Goal: Information Seeking & Learning: Learn about a topic

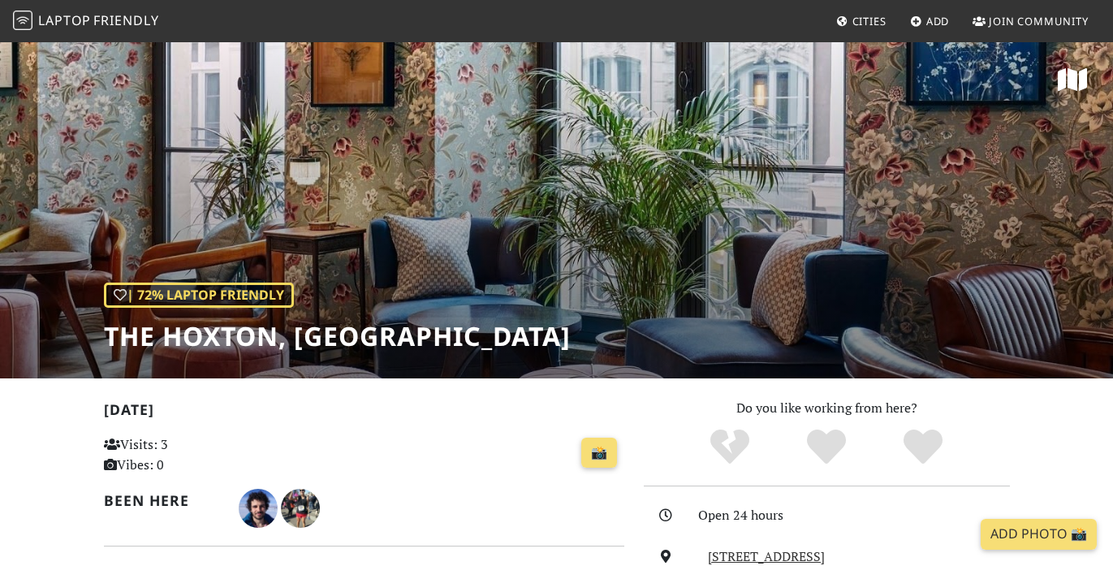
click at [133, 11] on link "Laptop Friendly" at bounding box center [86, 21] width 146 height 28
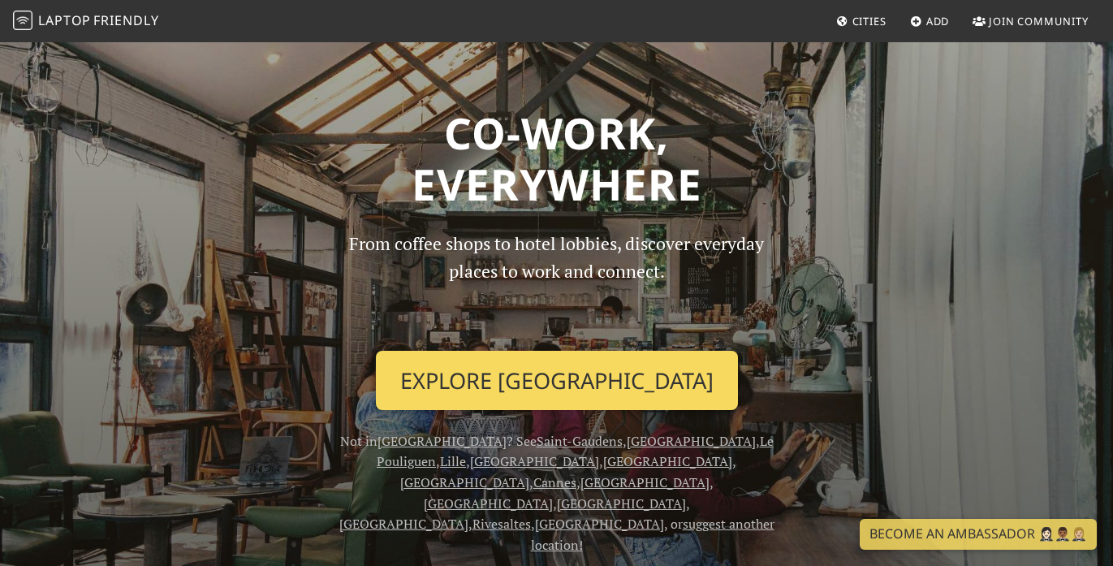
click at [601, 371] on link "Explore Paris" at bounding box center [557, 381] width 362 height 60
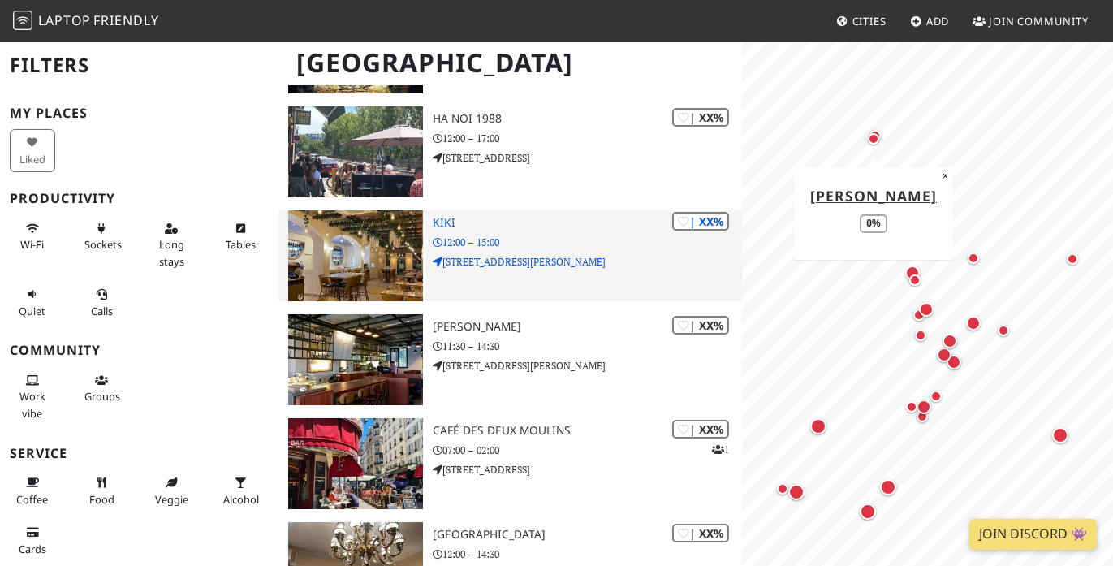
scroll to position [1989, 0]
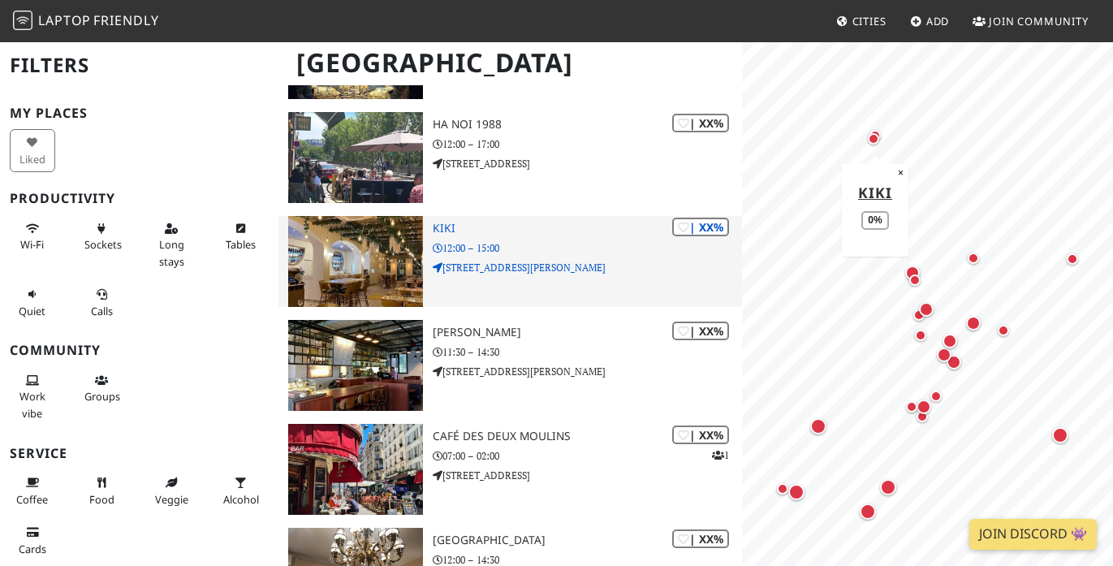
click at [546, 260] on p "37 Rue Eugénie Eboué" at bounding box center [587, 267] width 309 height 15
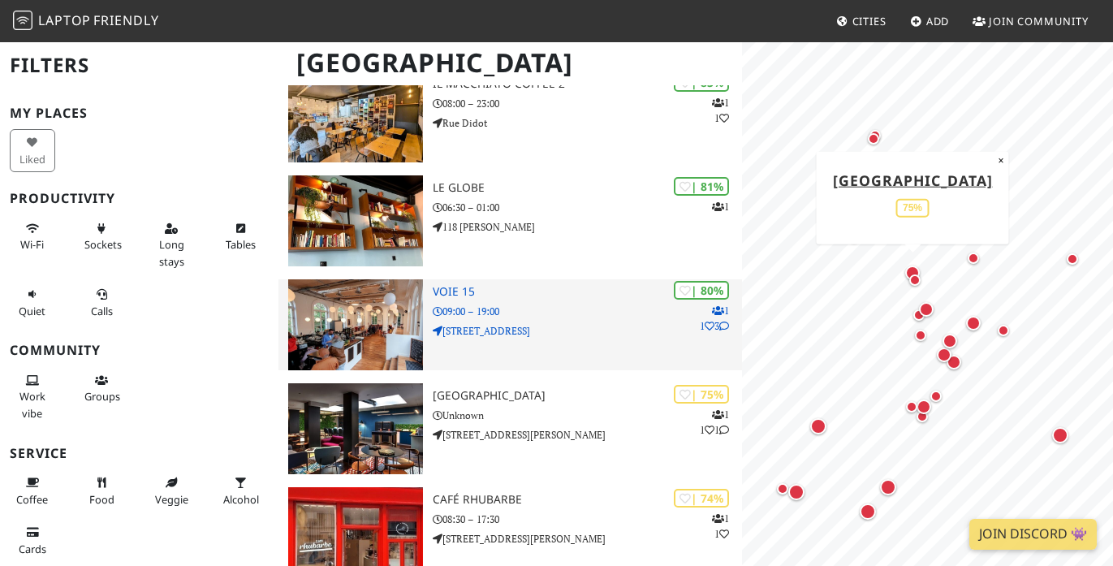
scroll to position [469, 0]
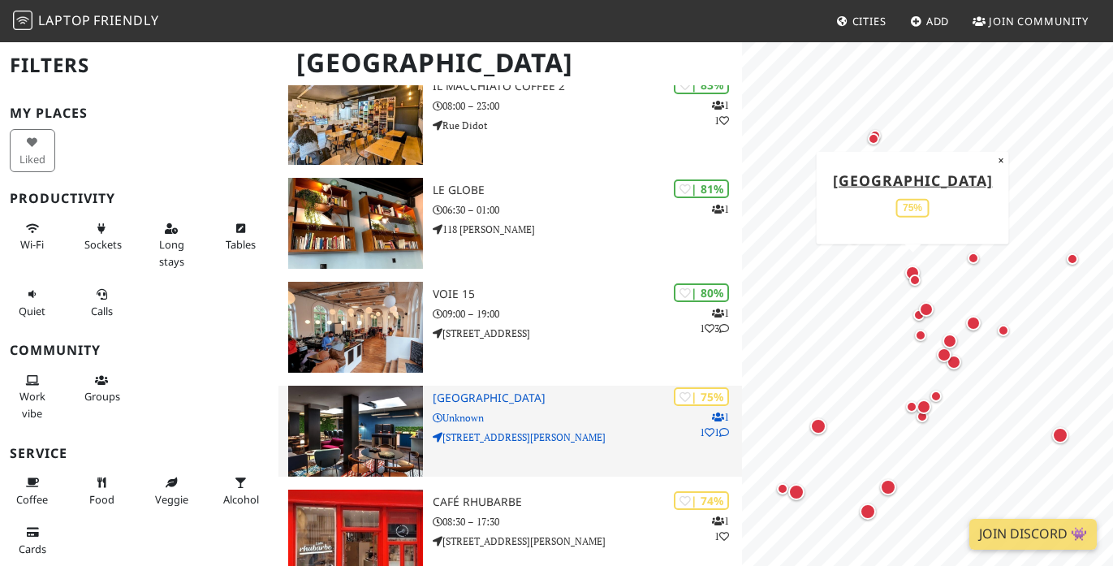
click at [478, 391] on h3 "Terrass Hotel" at bounding box center [587, 398] width 309 height 14
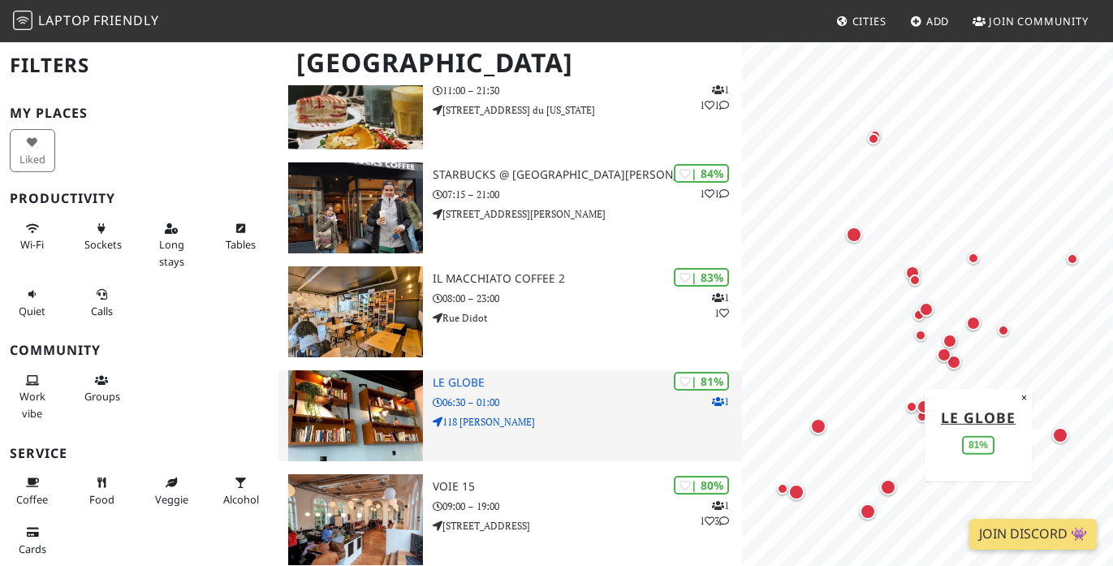
scroll to position [272, 0]
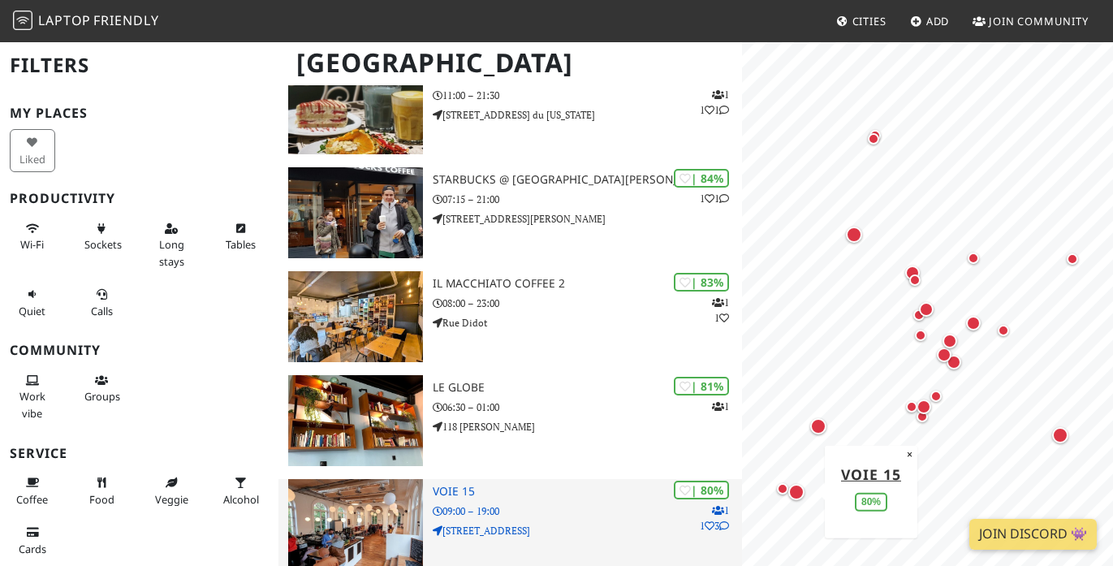
click at [380, 479] on img at bounding box center [355, 524] width 135 height 91
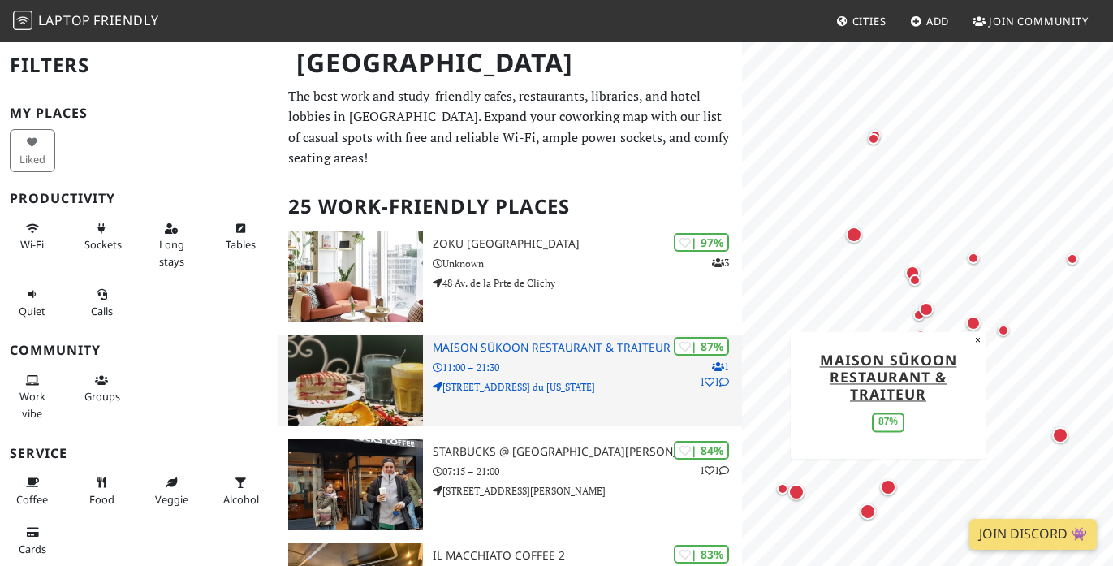
scroll to position [0, 0]
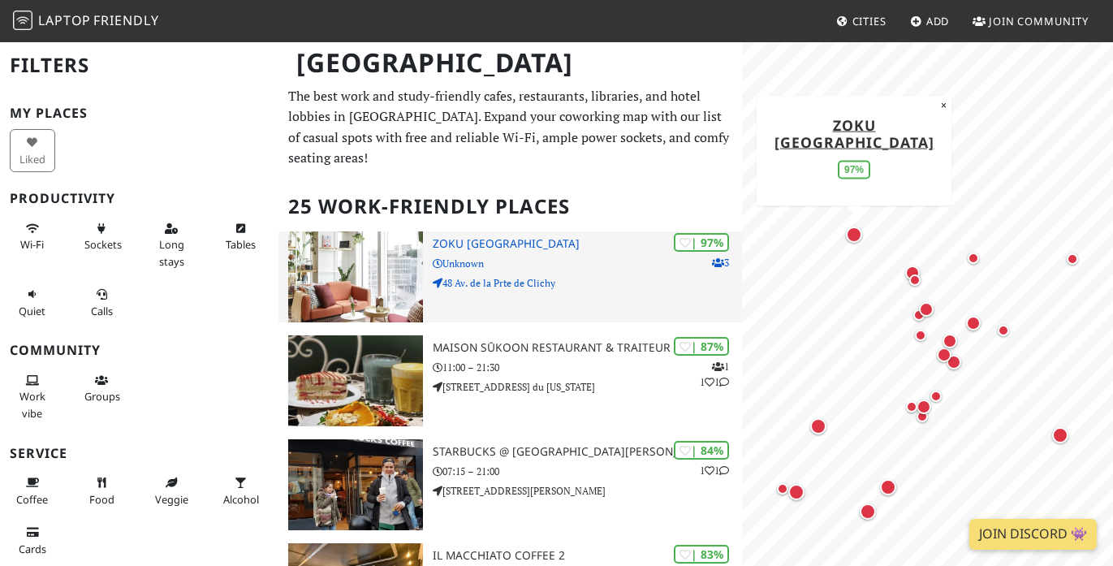
click at [443, 231] on div "| 97% 3 Zoku Paris Unknown 48 Av. de la Prte de Clichy" at bounding box center [587, 276] width 309 height 91
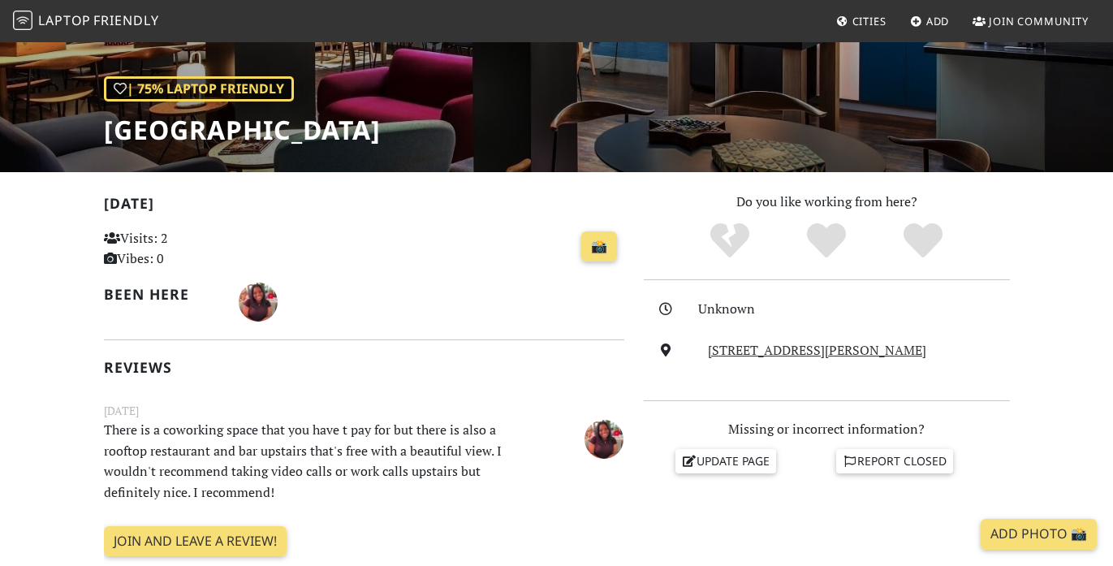
scroll to position [221, 0]
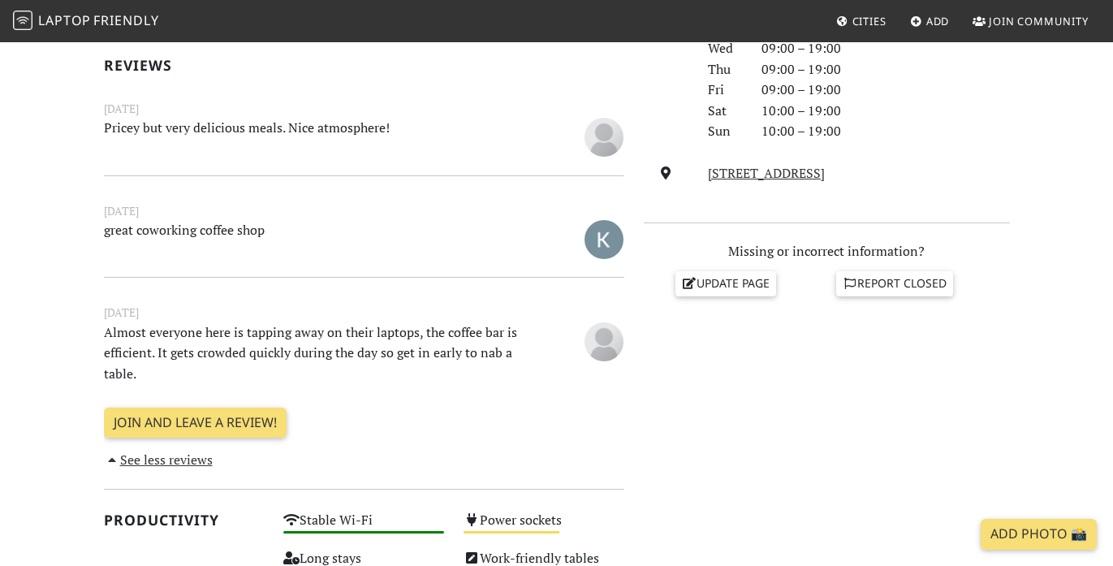
scroll to position [527, 0]
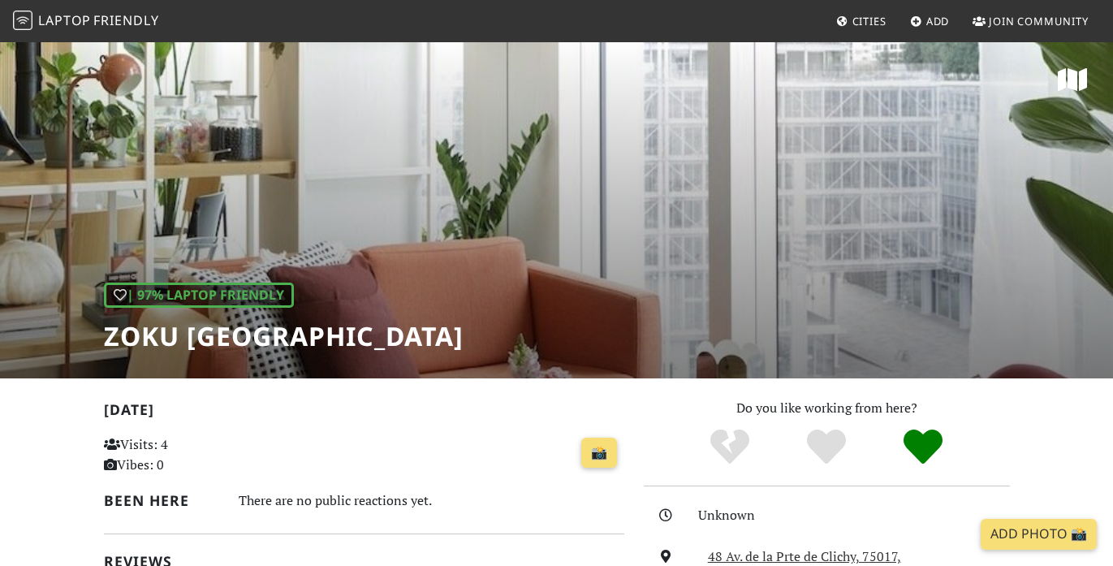
drag, startPoint x: 96, startPoint y: 339, endPoint x: 336, endPoint y: 346, distance: 240.3
click at [337, 347] on div "| 97% Laptop Friendly Zoku [GEOGRAPHIC_DATA]" at bounding box center [556, 210] width 1113 height 338
click at [213, 334] on h1 "Zoku [GEOGRAPHIC_DATA]" at bounding box center [284, 336] width 360 height 31
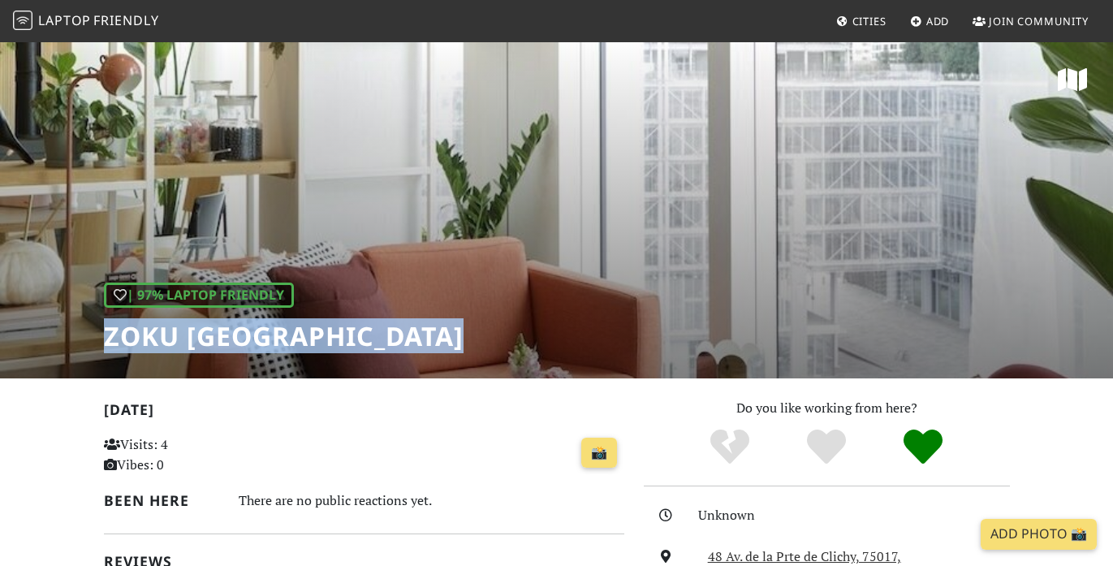
click at [213, 334] on h1 "Zoku [GEOGRAPHIC_DATA]" at bounding box center [284, 336] width 360 height 31
copy div "Zoku [GEOGRAPHIC_DATA]"
